Goal: Navigation & Orientation: Find specific page/section

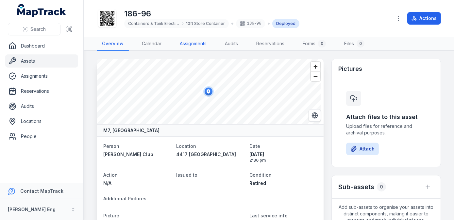
click at [189, 41] on link "Assignments" at bounding box center [193, 44] width 37 height 14
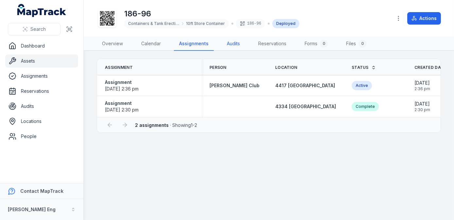
click at [236, 42] on link "Audits" at bounding box center [234, 44] width 24 height 14
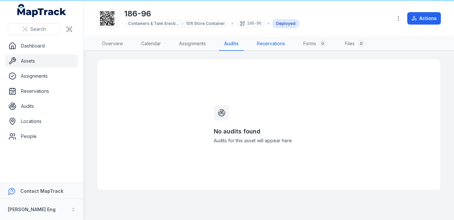
click at [279, 42] on link "Reservations" at bounding box center [271, 44] width 39 height 14
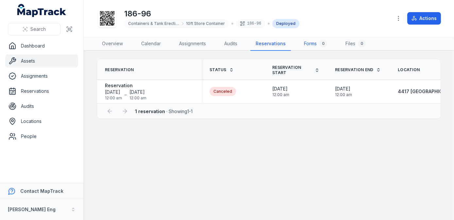
click at [314, 42] on link "Forms 0" at bounding box center [316, 44] width 34 height 14
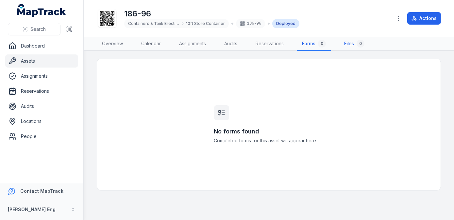
click at [345, 42] on link "Files 0" at bounding box center [354, 44] width 31 height 14
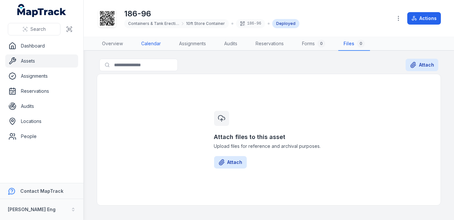
click at [152, 49] on link "Calendar" at bounding box center [151, 44] width 30 height 14
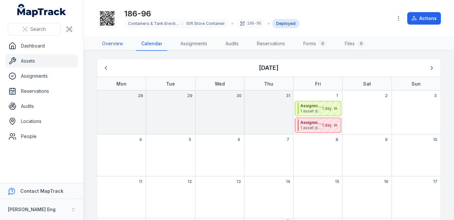
click at [118, 44] on link "Overview" at bounding box center [112, 44] width 31 height 14
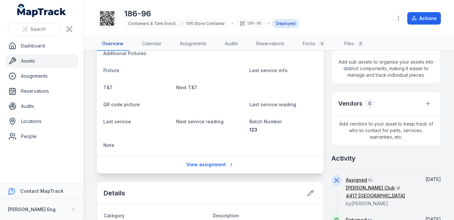
scroll to position [149, 0]
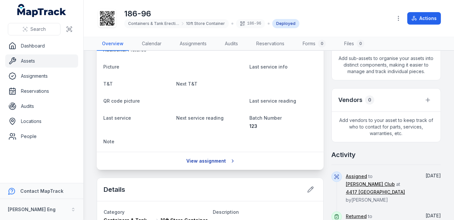
click at [226, 157] on link "View assignment" at bounding box center [211, 160] width 56 height 12
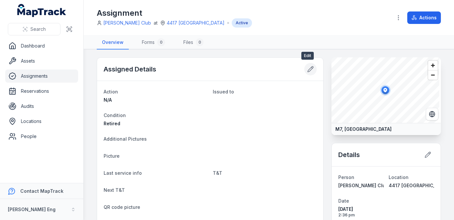
click at [312, 67] on icon at bounding box center [312, 67] width 1 height 1
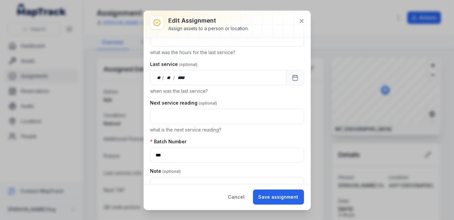
scroll to position [488, 0]
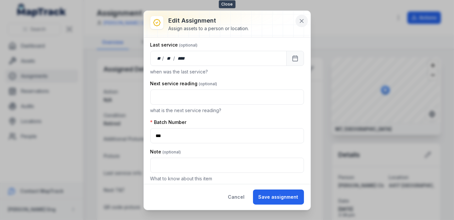
click at [301, 22] on icon at bounding box center [301, 20] width 3 height 3
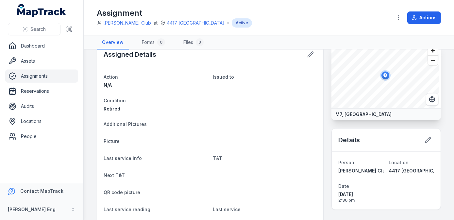
scroll to position [12, 0]
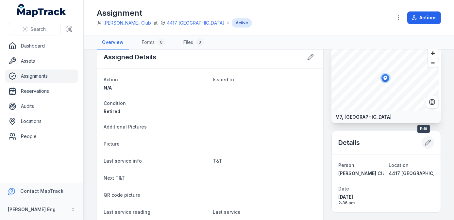
click at [428, 142] on button at bounding box center [428, 142] width 12 height 12
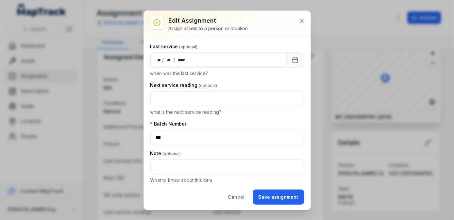
scroll to position [488, 0]
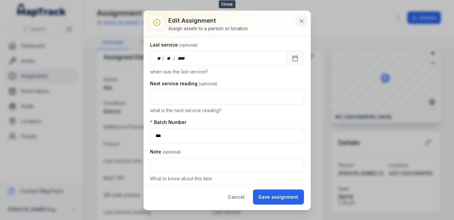
click at [301, 22] on icon at bounding box center [302, 21] width 7 height 7
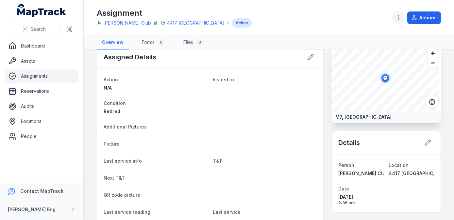
click at [398, 19] on icon "button" at bounding box center [399, 17] width 7 height 7
click at [273, 25] on div "Assignment [PERSON_NAME] Club at [STREET_ADDRESS] Active Actions" at bounding box center [269, 18] width 344 height 30
click at [232, 25] on div "Active" at bounding box center [242, 22] width 20 height 9
click at [145, 42] on link "Forms 0" at bounding box center [154, 43] width 34 height 14
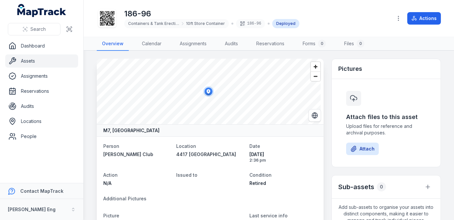
click at [268, 23] on span at bounding box center [269, 24] width 2 height 2
click at [425, 185] on icon "button" at bounding box center [428, 186] width 7 height 7
click at [399, 18] on circle "button" at bounding box center [398, 18] width 1 height 1
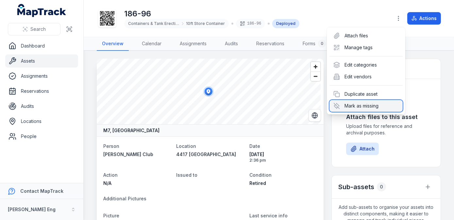
click at [362, 109] on div "Mark as missing" at bounding box center [366, 106] width 73 height 12
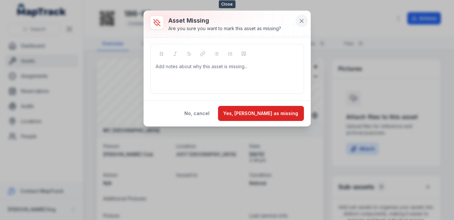
click at [303, 24] on icon at bounding box center [302, 21] width 7 height 7
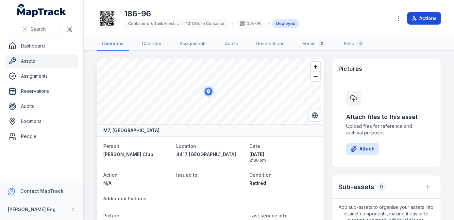
click at [418, 20] on button "Actions" at bounding box center [425, 18] width 34 height 12
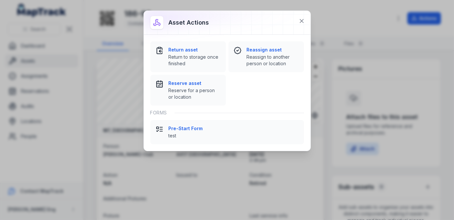
drag, startPoint x: 152, startPoint y: 20, endPoint x: 212, endPoint y: 29, distance: 60.6
click at [212, 29] on div "Asset actions" at bounding box center [227, 23] width 167 height 24
click at [256, 32] on div at bounding box center [227, 23] width 167 height 24
click at [304, 20] on icon at bounding box center [302, 21] width 7 height 7
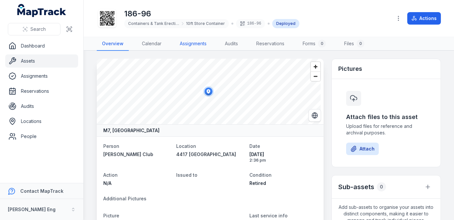
click at [192, 47] on link "Assignments" at bounding box center [193, 44] width 37 height 14
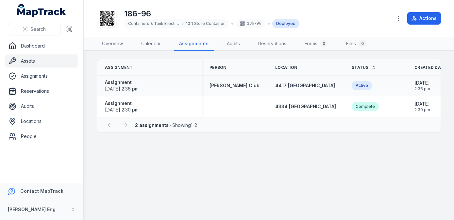
click at [176, 79] on div "Assignment [DATE] 2:36 pm" at bounding box center [149, 85] width 89 height 13
drag, startPoint x: 176, startPoint y: 79, endPoint x: 110, endPoint y: 203, distance: 140.8
click at [112, 209] on main "Assignment Person Location Status Created Date Updated Date Assignment [DATE] 2…" at bounding box center [269, 135] width 371 height 169
click at [113, 47] on link "Overview" at bounding box center [112, 44] width 31 height 14
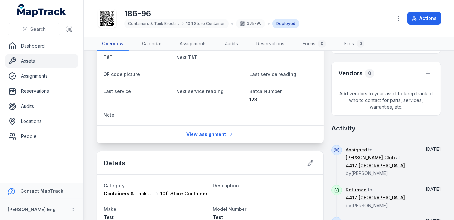
scroll to position [178, 0]
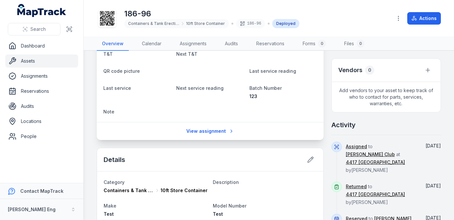
click at [301, 158] on div "Details" at bounding box center [210, 159] width 226 height 23
click at [308, 160] on icon at bounding box center [311, 159] width 7 height 7
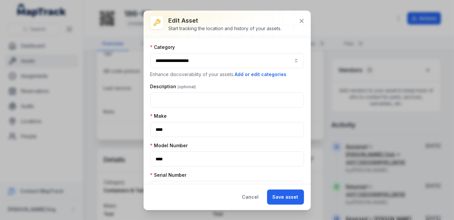
click at [234, 58] on button "**********" at bounding box center [227, 60] width 154 height 15
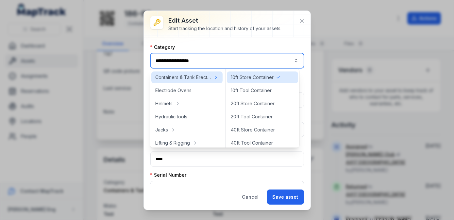
click at [270, 46] on div "Category" at bounding box center [227, 47] width 154 height 7
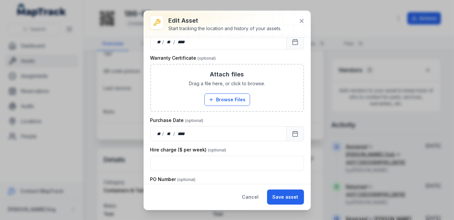
scroll to position [257, 0]
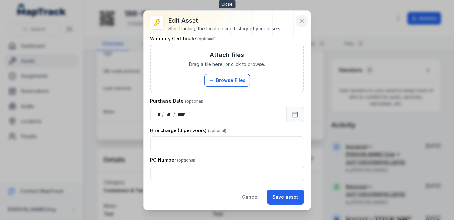
click at [302, 23] on icon at bounding box center [302, 21] width 7 height 7
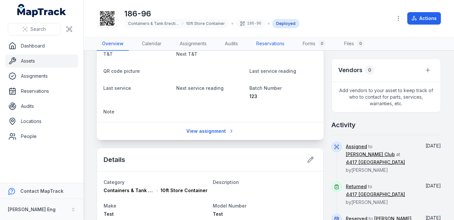
click at [282, 44] on link "Reservations" at bounding box center [270, 44] width 39 height 14
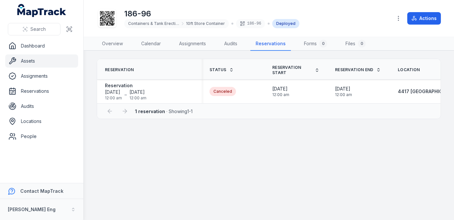
click at [281, 21] on div "Deployed" at bounding box center [286, 23] width 27 height 9
click at [402, 17] on icon "button" at bounding box center [399, 18] width 7 height 7
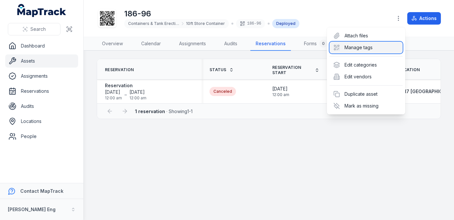
click at [388, 46] on div "Manage tags" at bounding box center [366, 48] width 73 height 12
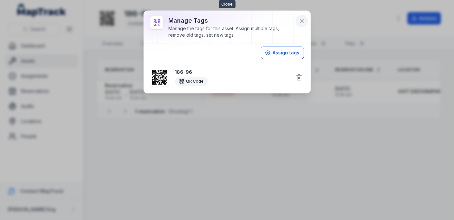
click at [303, 22] on icon at bounding box center [302, 21] width 7 height 7
